Goal: Task Accomplishment & Management: Manage account settings

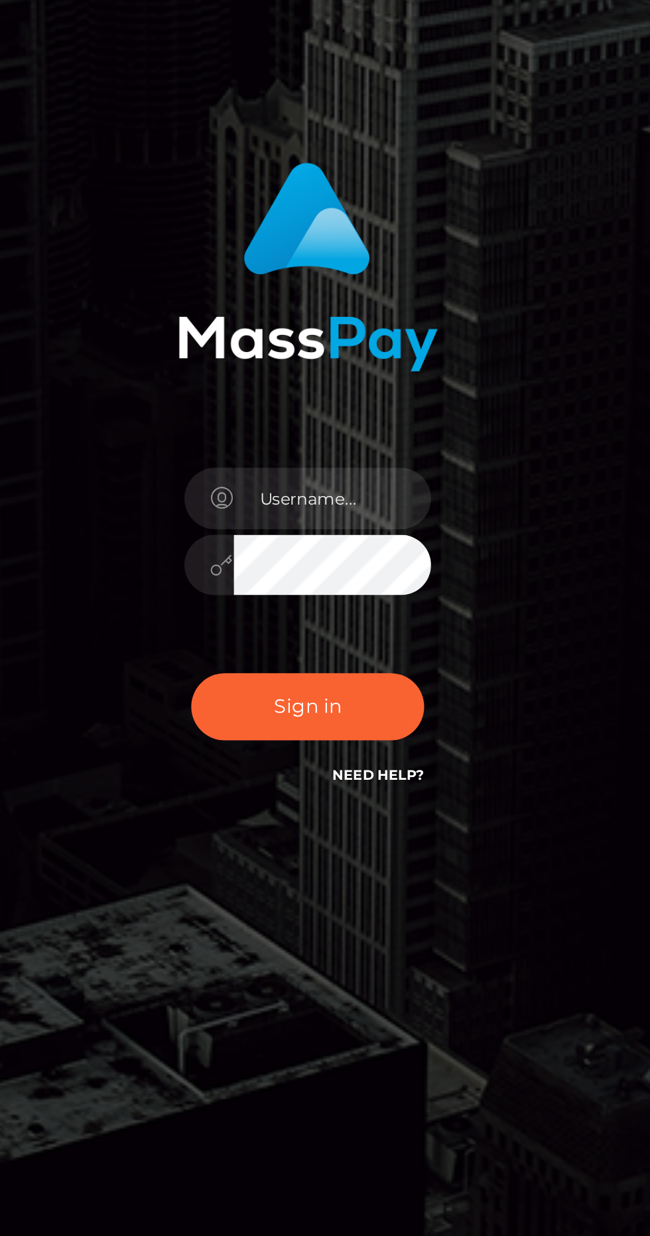
scroll to position [12, 0]
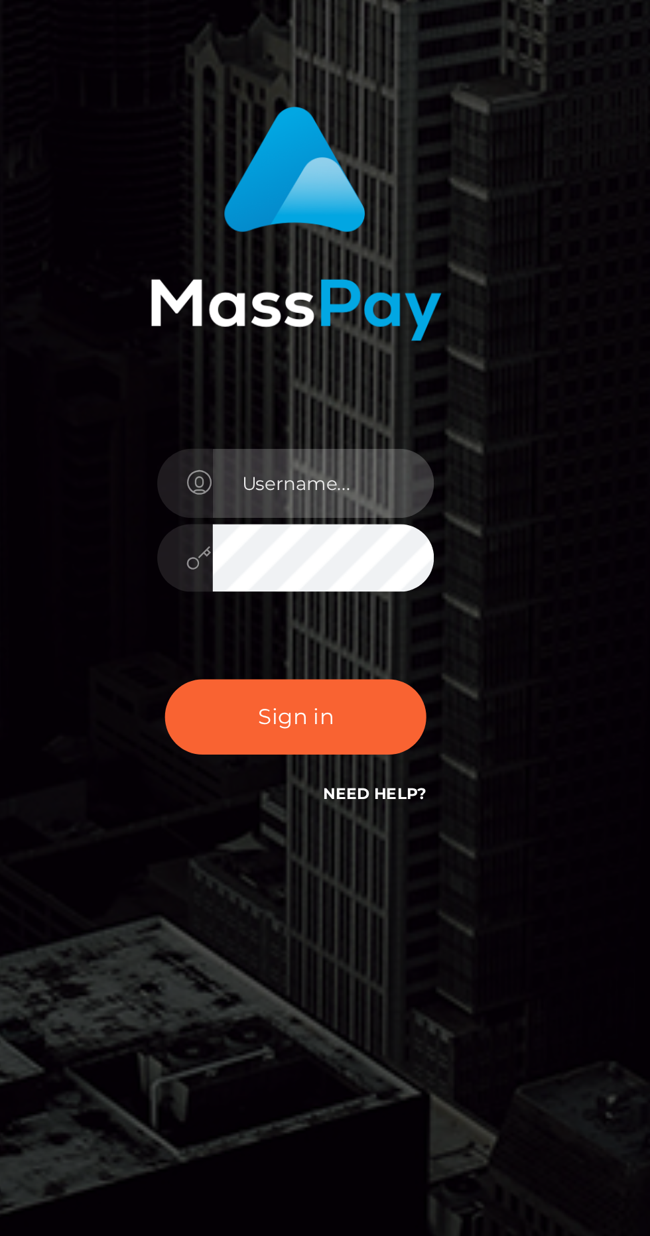
click at [340, 637] on input "text" at bounding box center [337, 623] width 96 height 30
type input "cogentlycatty@gmail.com"
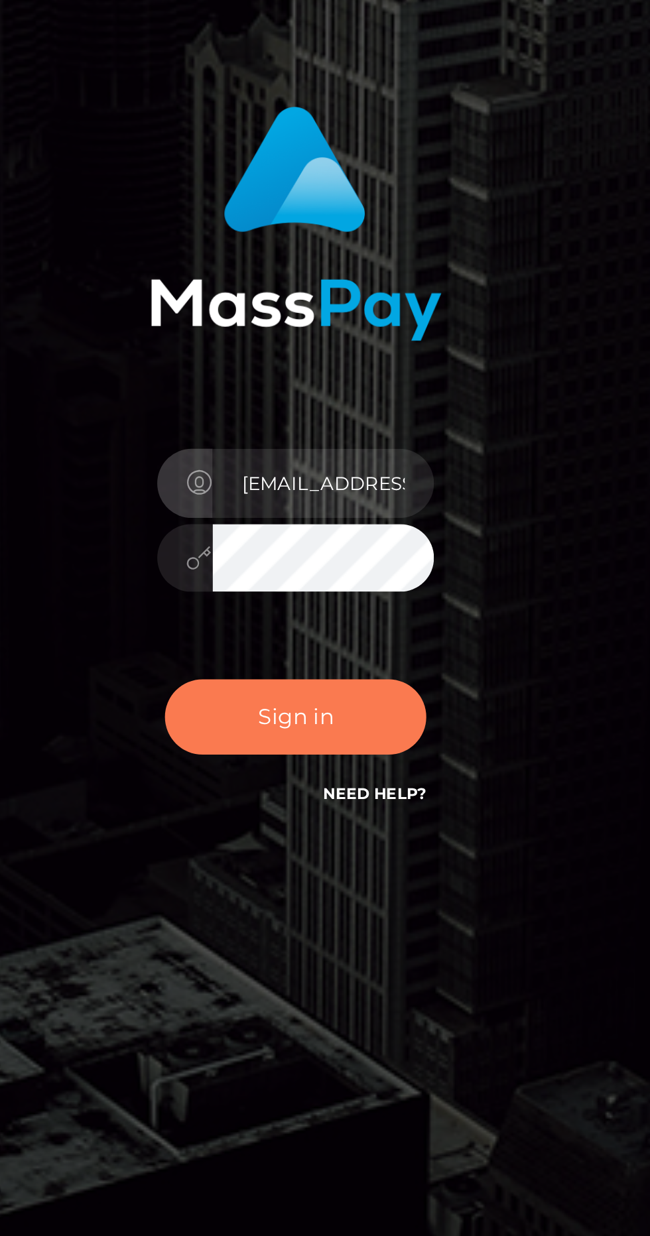
click at [351, 740] on button "Sign in" at bounding box center [325, 723] width 113 height 33
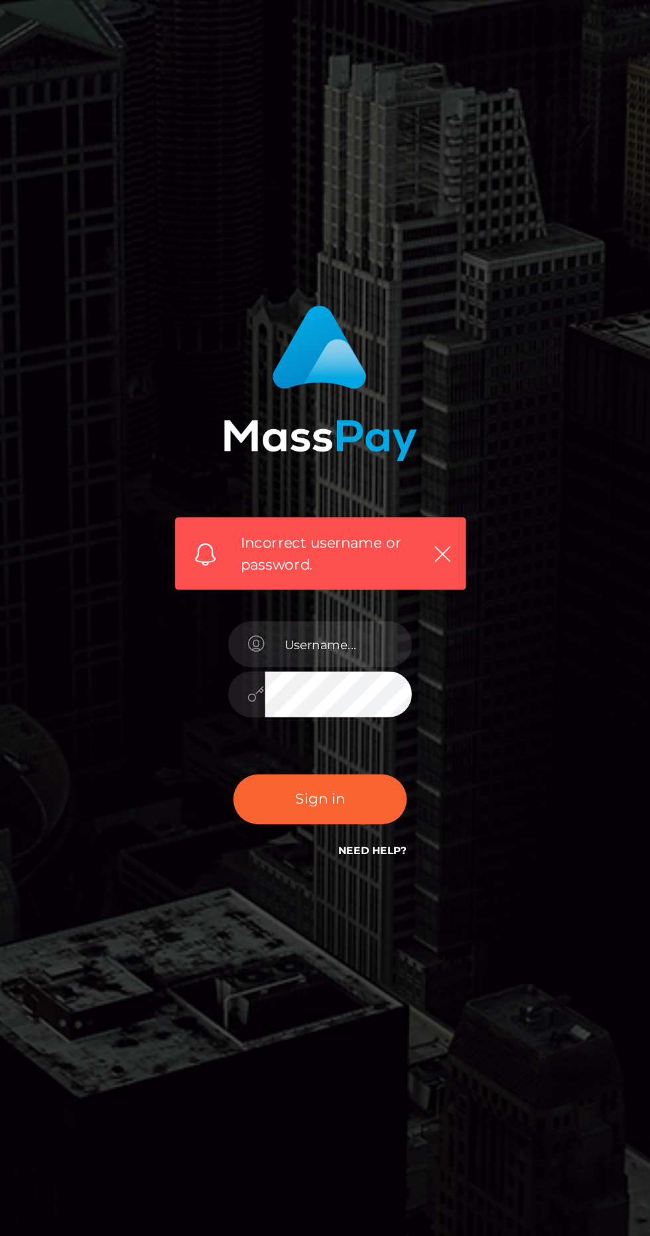
scroll to position [7, 0]
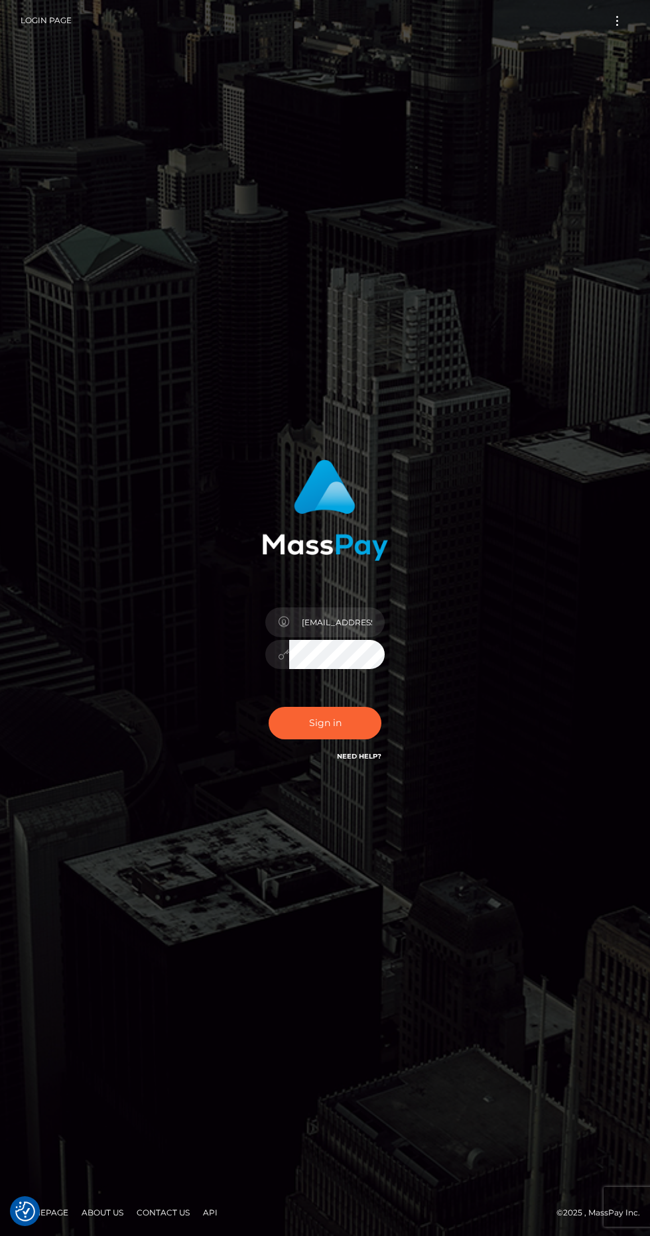
scroll to position [12, 0]
click at [46, 23] on link "Login Page" at bounding box center [46, 21] width 51 height 28
